Goal: Task Accomplishment & Management: Use online tool/utility

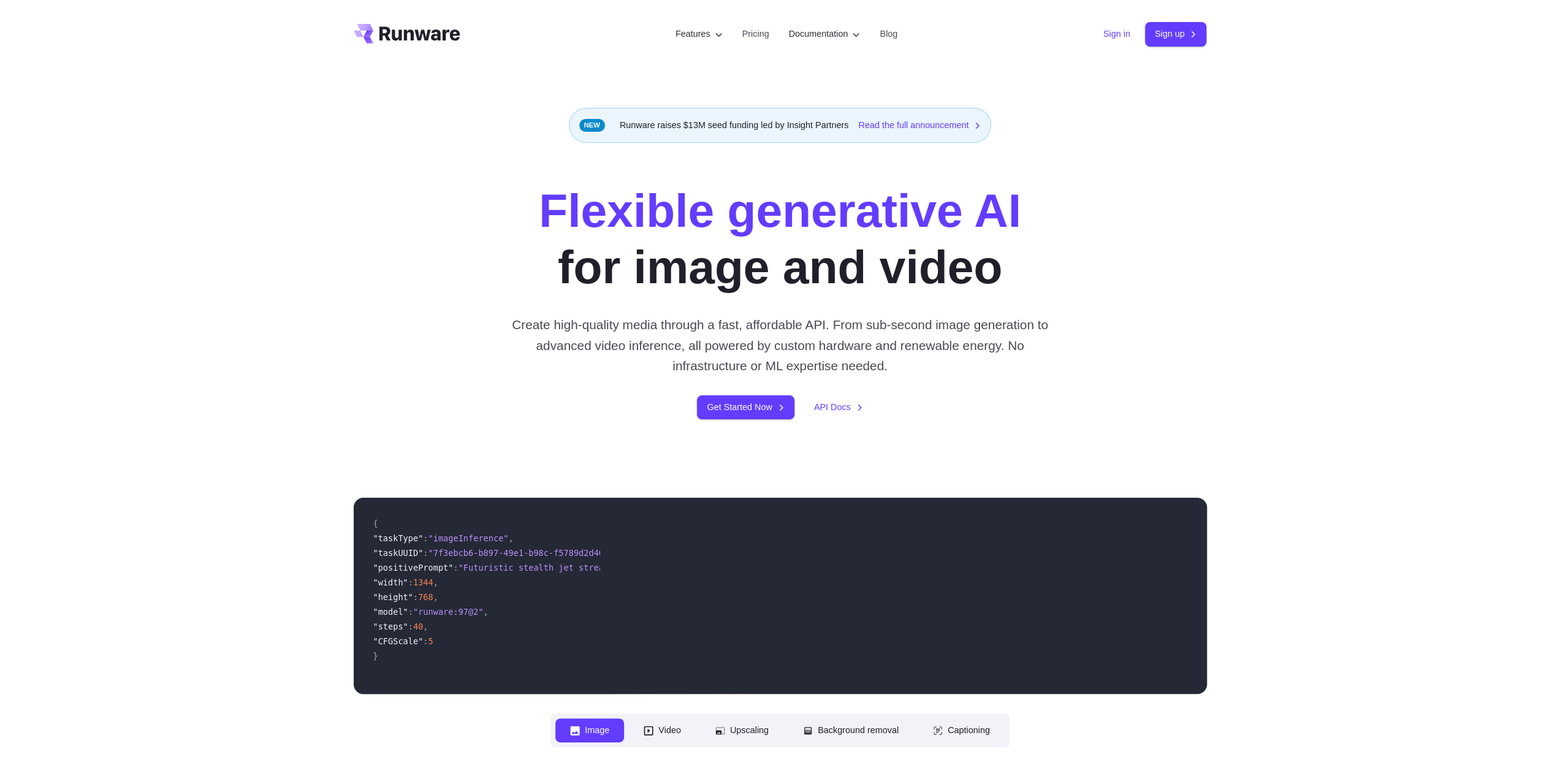
click at [1118, 34] on link "Sign in" at bounding box center [1116, 34] width 27 height 14
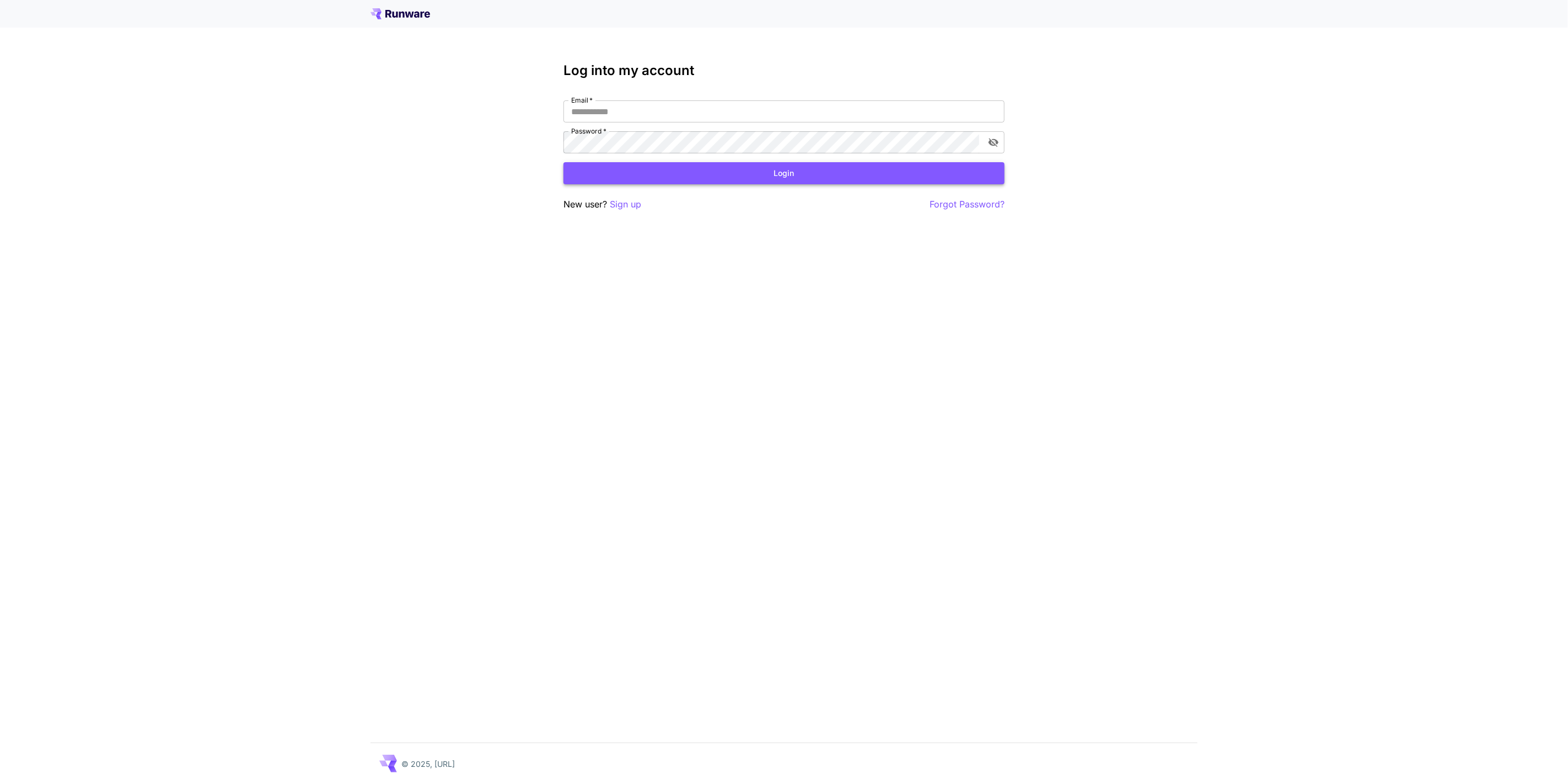
type input "**********"
click at [740, 175] on button "Login" at bounding box center [784, 174] width 441 height 23
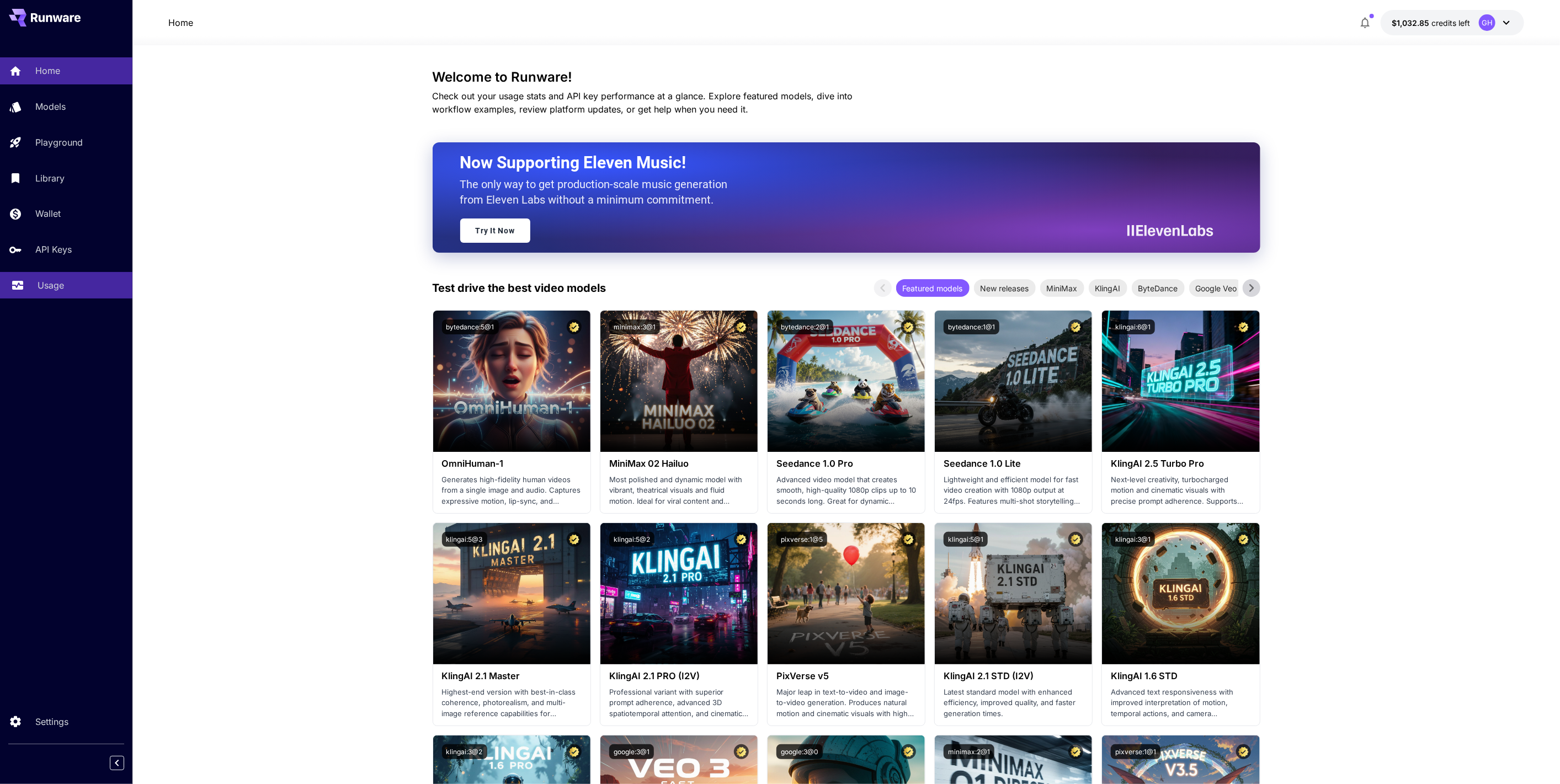
click at [64, 286] on p "Usage" at bounding box center [50, 285] width 26 height 13
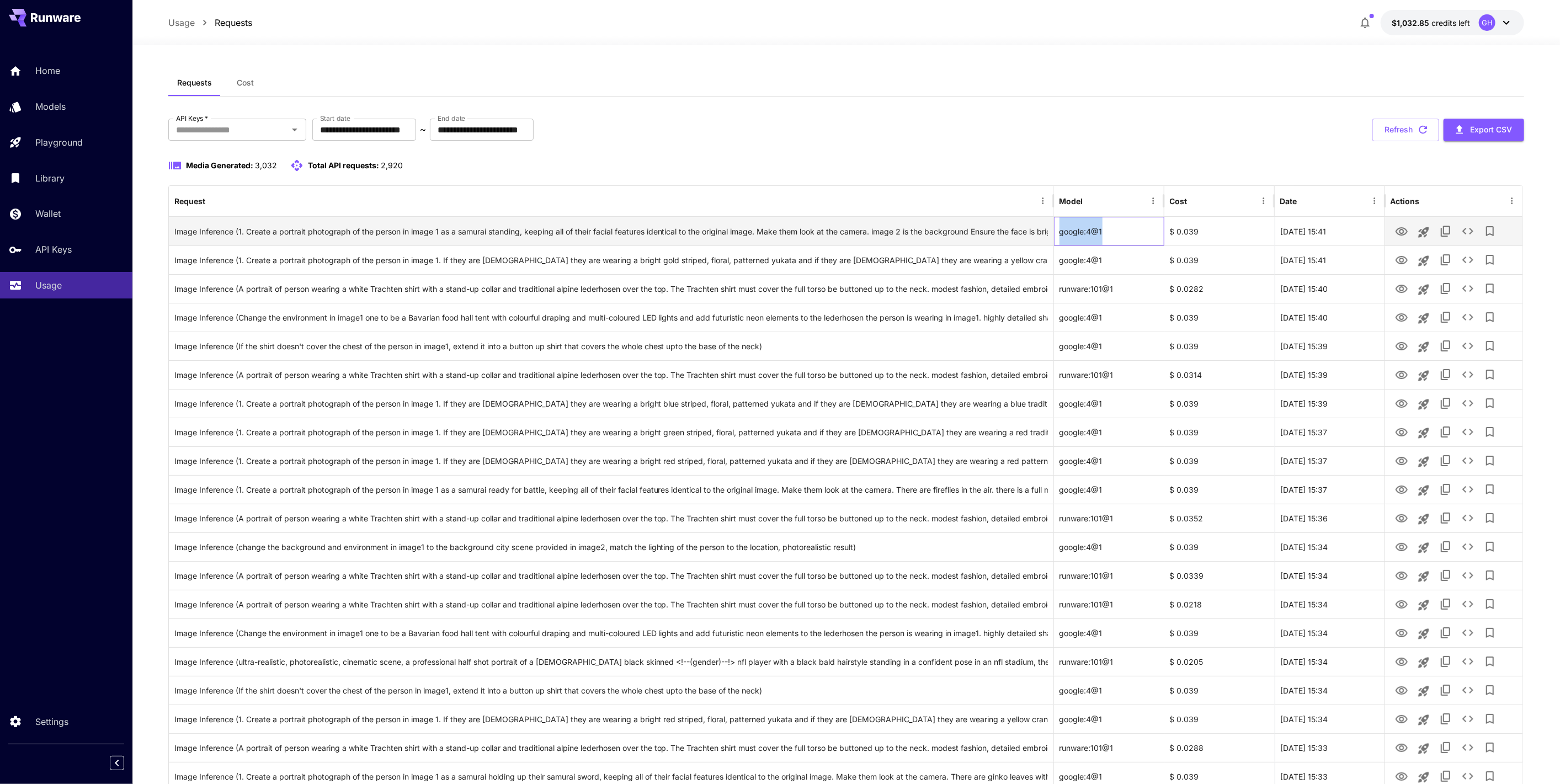
drag, startPoint x: 1110, startPoint y: 234, endPoint x: 1058, endPoint y: 233, distance: 52.0
click at [1058, 233] on div "google:4@1" at bounding box center [1109, 231] width 111 height 28
copy div "google:4@1"
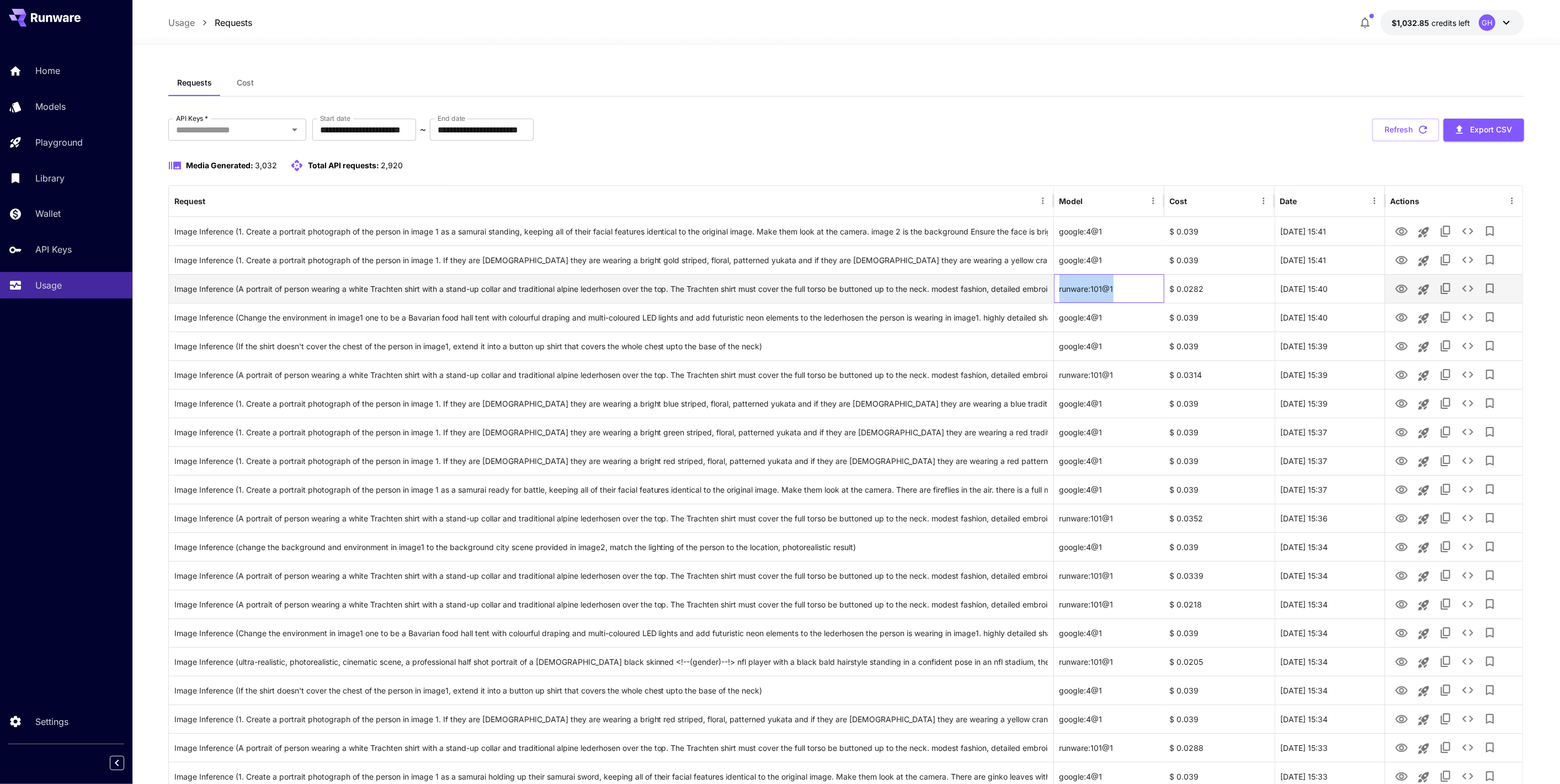
drag, startPoint x: 1121, startPoint y: 289, endPoint x: 1054, endPoint y: 288, distance: 67.0
click at [1054, 288] on div "runware:101@1" at bounding box center [1109, 288] width 111 height 28
copy div "runware:101@1"
